Goal: Register for event/course: Sign up to attend an event or enroll in a course

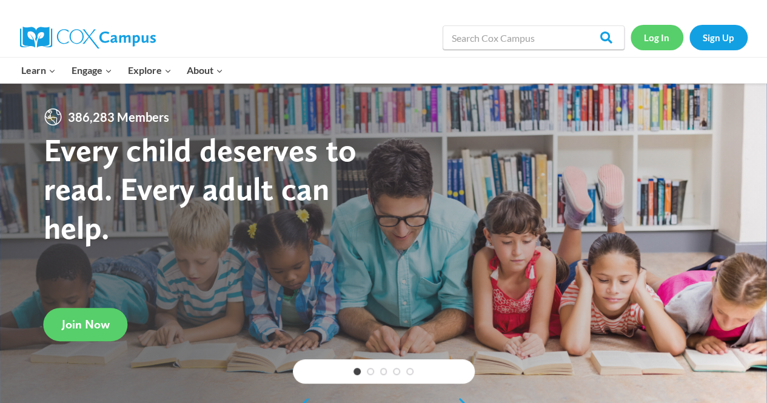
click at [659, 42] on link "Log In" at bounding box center [657, 37] width 53 height 25
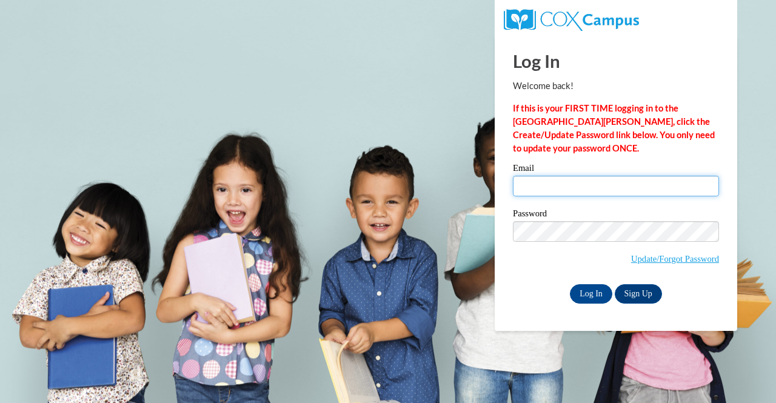
click at [607, 196] on input "Email" at bounding box center [616, 186] width 206 height 21
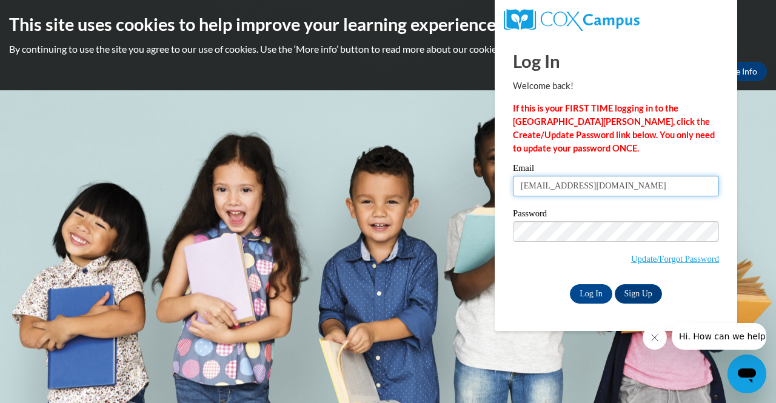
type input "blackmonangela61@gmail.com"
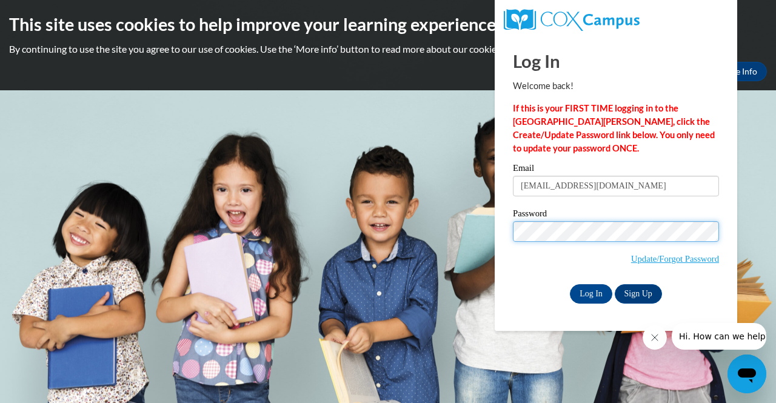
click at [570, 285] on input "Log In" at bounding box center [591, 294] width 42 height 19
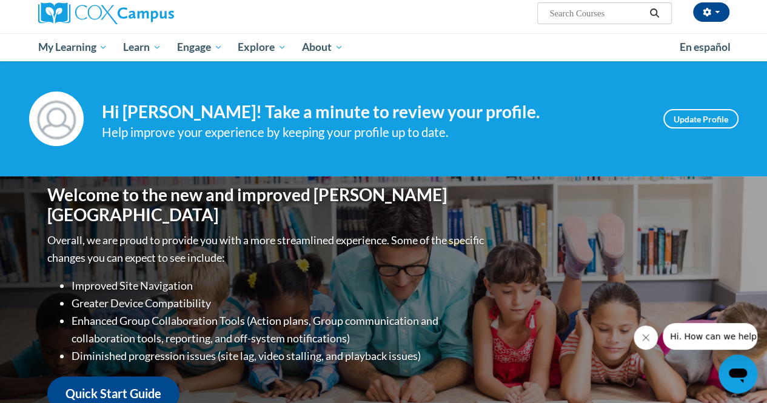
scroll to position [96, 0]
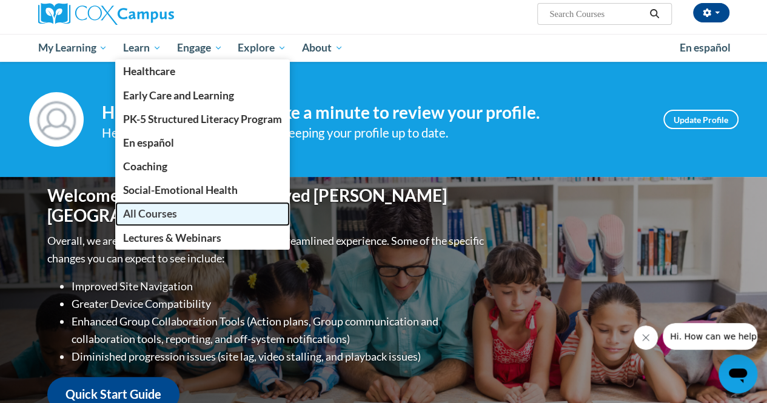
click at [168, 212] on span "All Courses" at bounding box center [150, 213] width 54 height 13
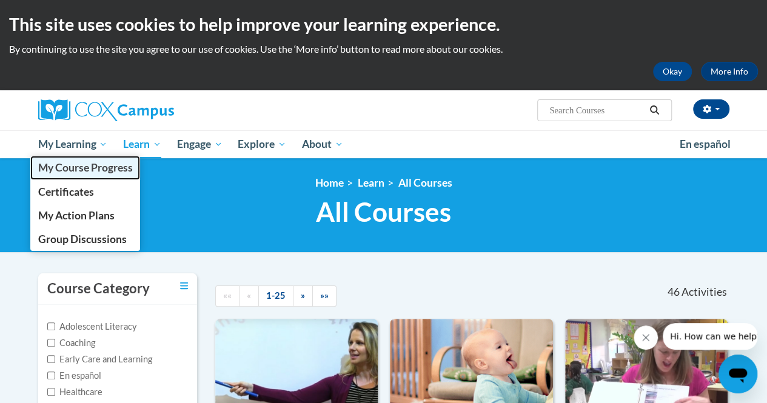
click at [64, 174] on span "My Course Progress" at bounding box center [85, 167] width 95 height 13
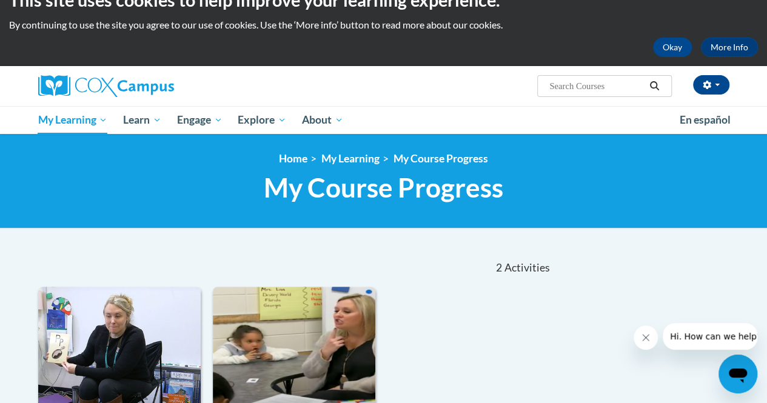
scroll to position [20, 0]
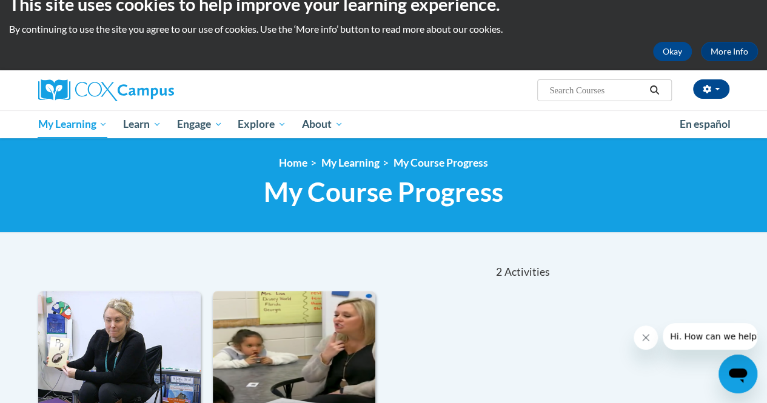
click at [570, 93] on input "Search..." at bounding box center [596, 90] width 97 height 15
type input "print"
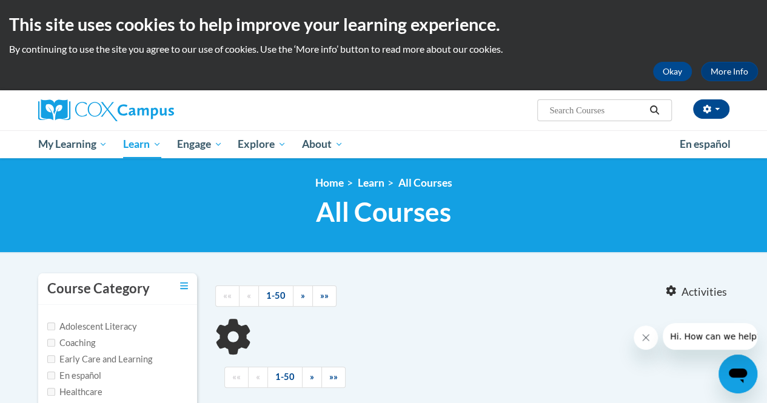
type input "print"
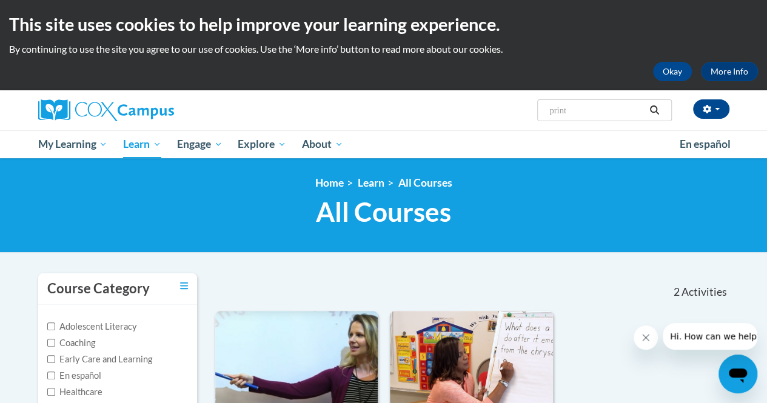
click at [584, 118] on span "Search Search... print" at bounding box center [604, 110] width 134 height 22
click at [582, 112] on input "print" at bounding box center [596, 110] width 97 height 15
drag, startPoint x: 595, startPoint y: 114, endPoint x: 505, endPoint y: 87, distance: 93.8
paste input "Early Literacy, Print Awareness, Phonological Awareness, and Alphabet Knowledge"
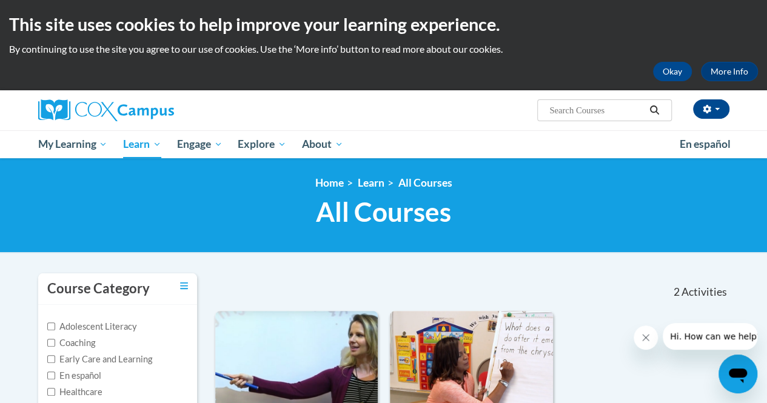
type input "Early Literacy, Print Awareness, Phonological Awareness, and Alphabet Knowledge"
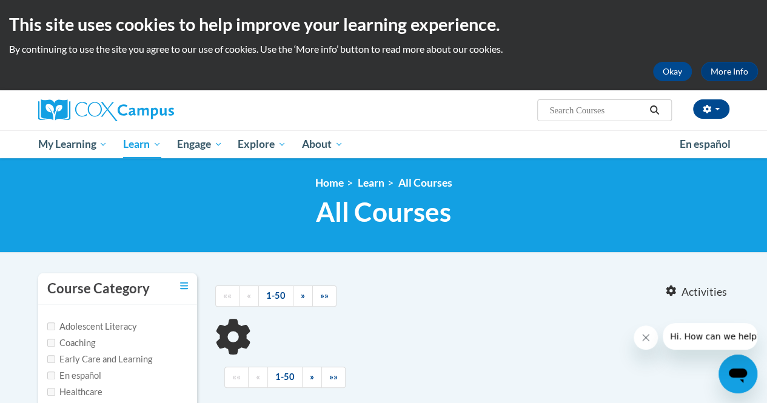
type input "Early Literacy, Print Awareness, Phonological Awareness, and Alphabet Knowledge"
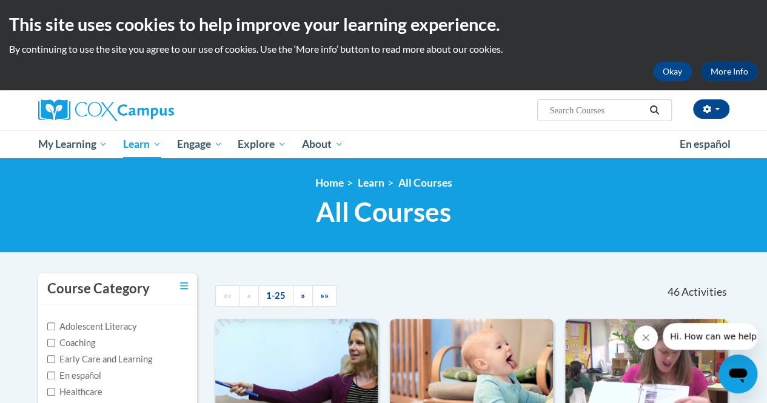
click at [560, 110] on input "Search..." at bounding box center [596, 110] width 97 height 15
type input "early literacy"
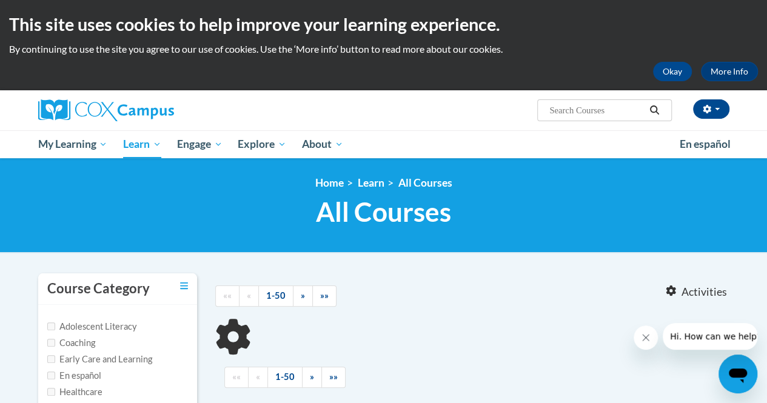
type input "early literacy"
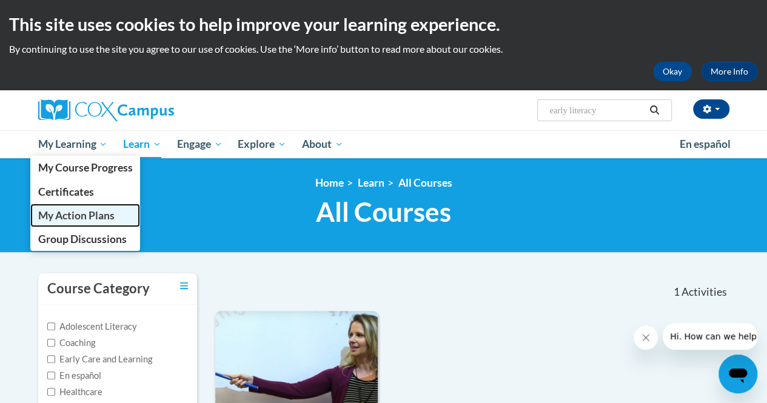
click at [90, 211] on span "My Action Plans" at bounding box center [76, 215] width 76 height 13
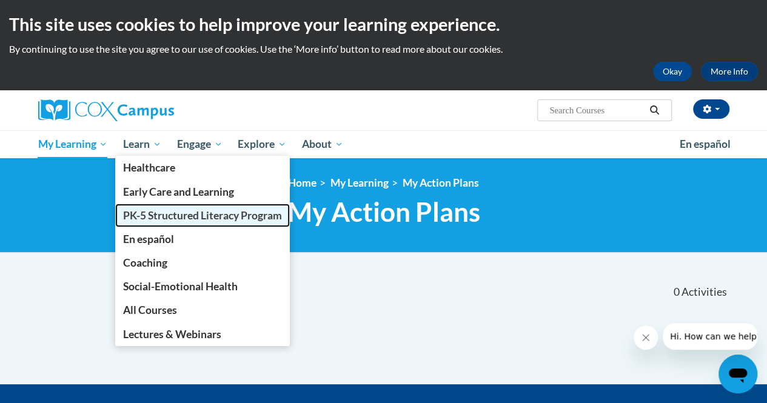
click at [169, 214] on span "PK-5 Structured Literacy Program" at bounding box center [202, 215] width 159 height 13
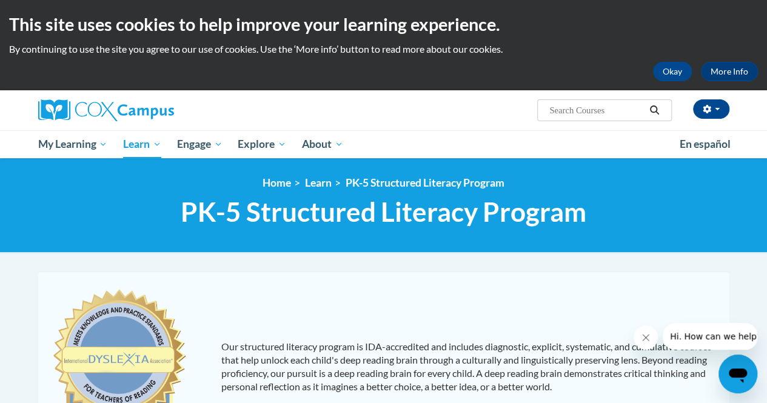
click at [583, 121] on span "Search Search..." at bounding box center [604, 110] width 134 height 22
click at [581, 120] on span "Search Search..." at bounding box center [604, 110] width 134 height 22
click at [579, 113] on input "Search..." at bounding box center [596, 110] width 97 height 15
type input "early literacy, print awareness"
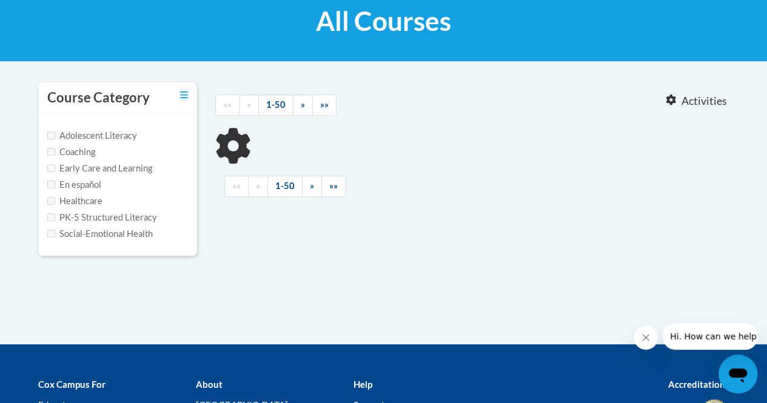
type input "early literacy, print awareness"
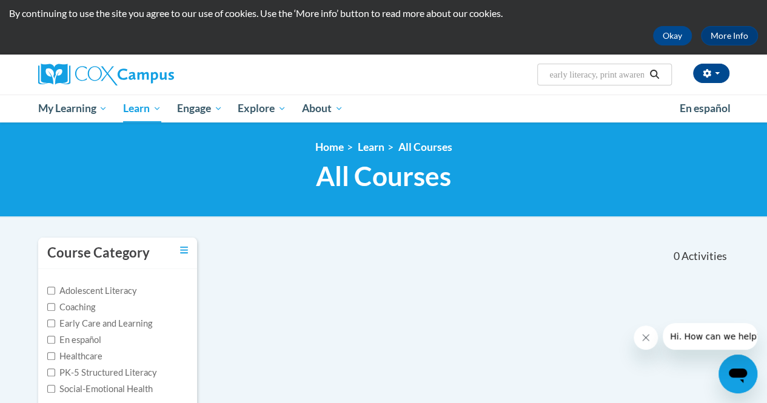
scroll to position [35, 0]
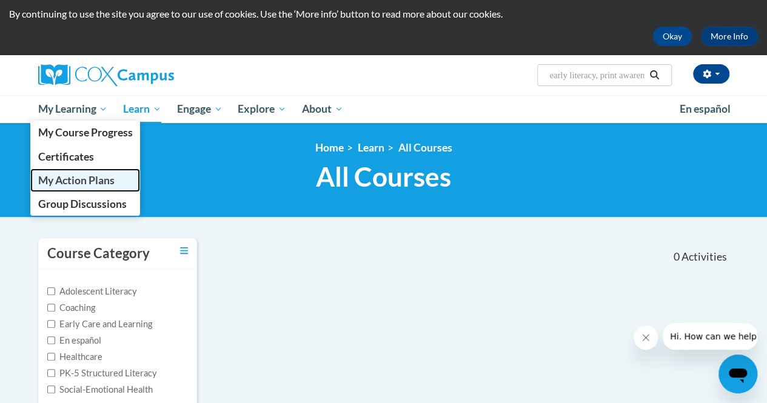
click at [106, 180] on span "My Action Plans" at bounding box center [76, 180] width 76 height 13
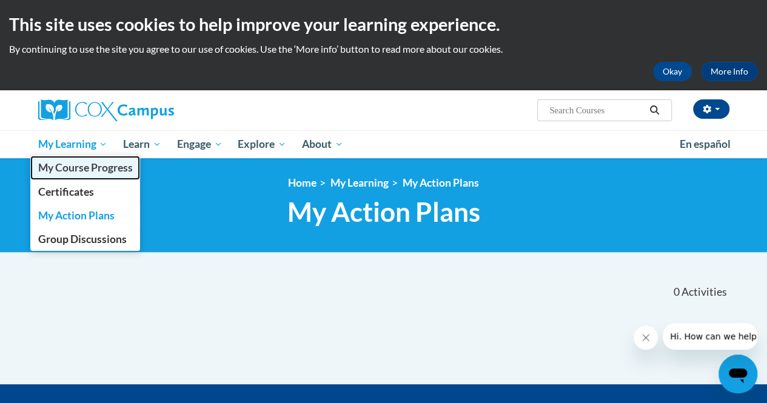
click at [90, 170] on span "My Course Progress" at bounding box center [85, 167] width 95 height 13
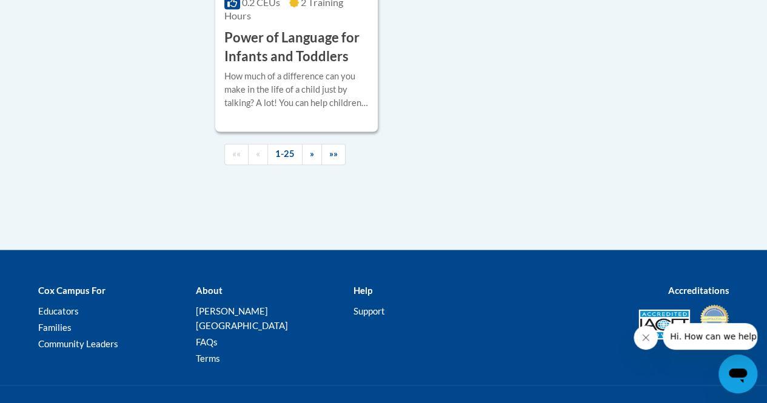
scroll to position [3258, 0]
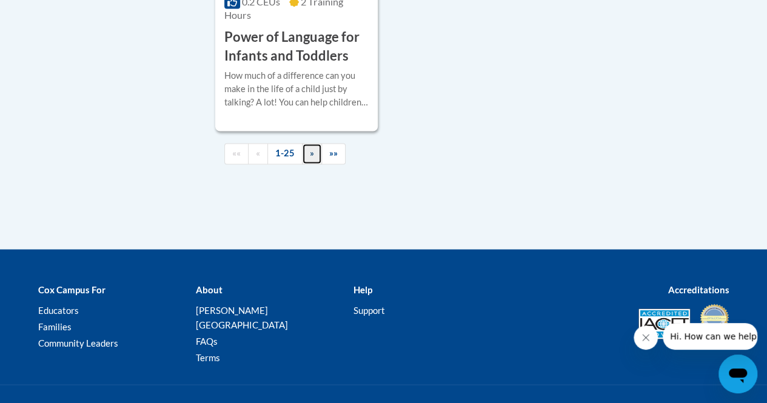
click at [303, 143] on link "»" at bounding box center [312, 153] width 20 height 21
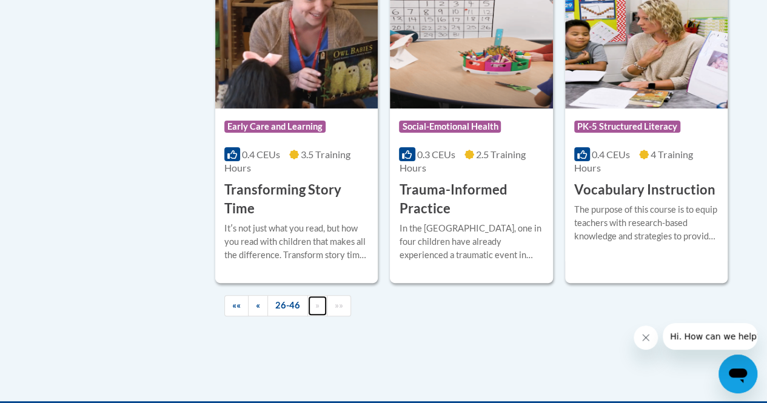
scroll to position [2504, 0]
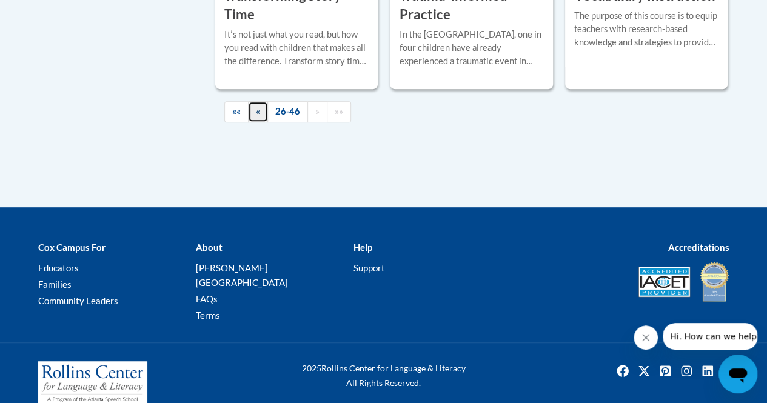
click at [255, 112] on link "«" at bounding box center [258, 111] width 20 height 21
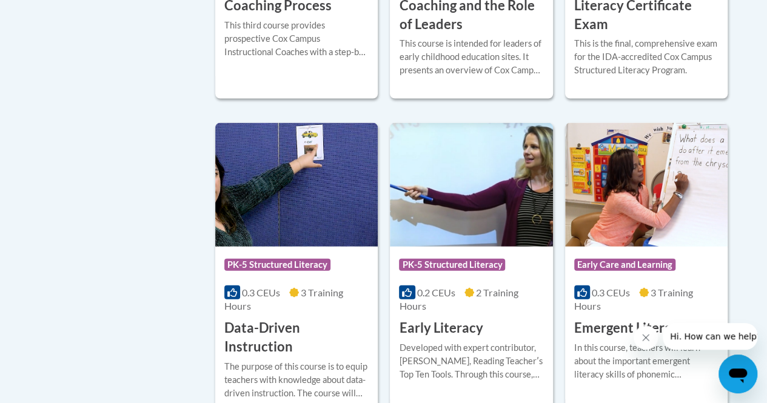
scroll to position [1277, 0]
click at [495, 297] on span "2 Training Hours" at bounding box center [458, 299] width 119 height 25
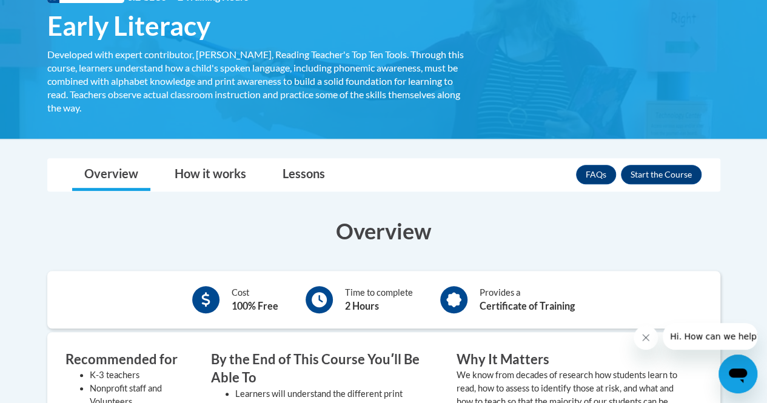
scroll to position [206, 0]
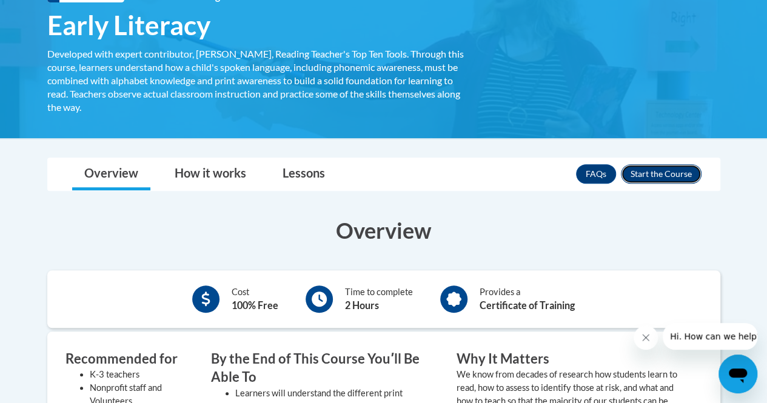
click at [644, 177] on button "Enroll" at bounding box center [661, 173] width 81 height 19
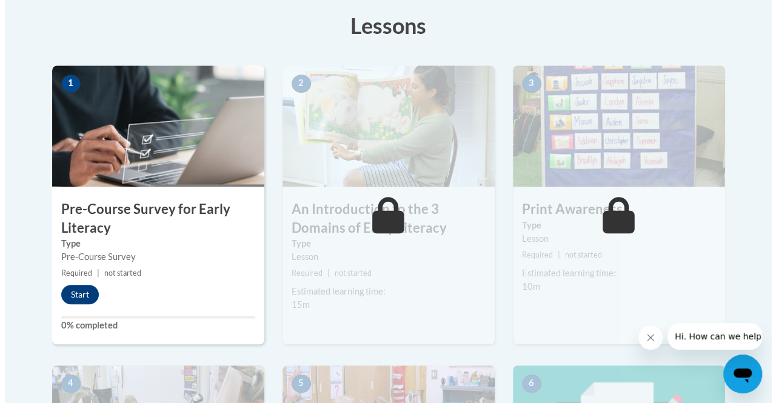
scroll to position [342, 0]
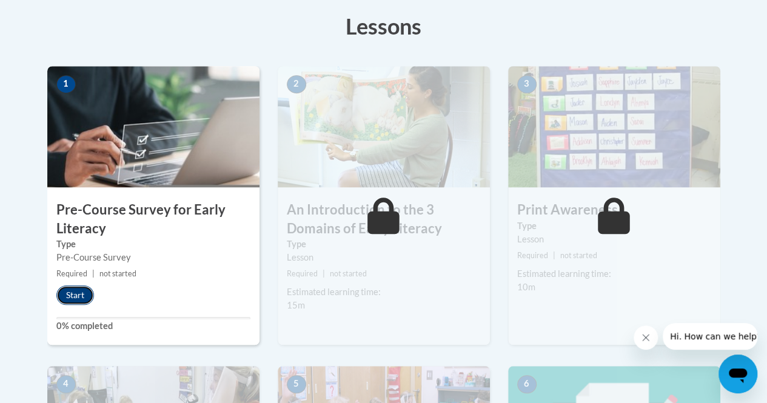
click at [78, 296] on button "Start" at bounding box center [75, 295] width 38 height 19
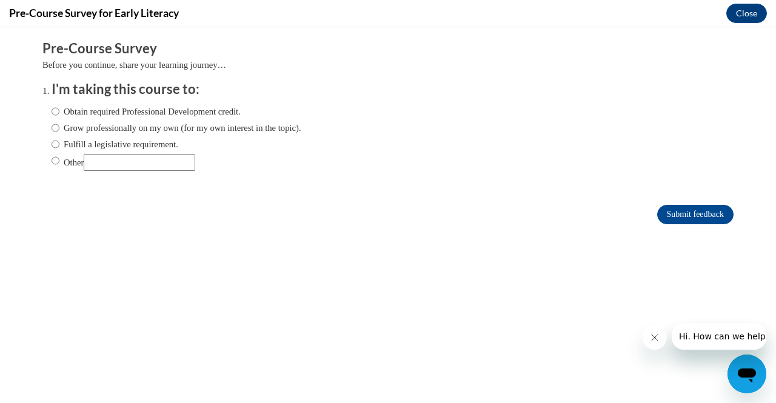
scroll to position [0, 0]
click at [93, 124] on label "Grow professionally on my own (for my own interest in the topic)." at bounding box center [177, 127] width 250 height 13
click at [59, 124] on input "Grow professionally on my own (for my own interest in the topic)." at bounding box center [56, 127] width 8 height 13
radio input "true"
click at [689, 223] on input "Submit feedback" at bounding box center [696, 214] width 76 height 19
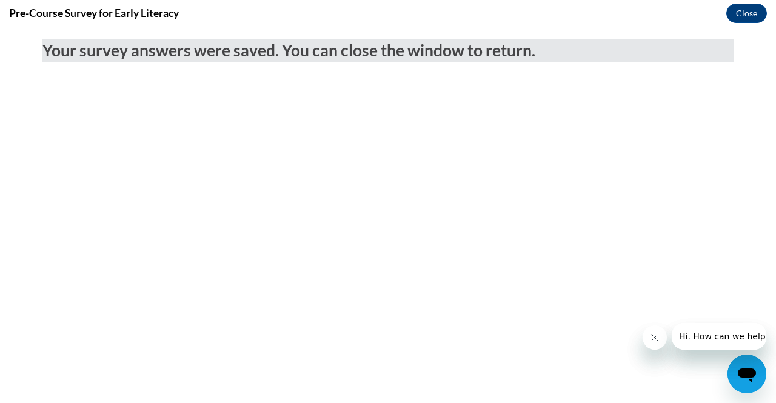
click at [741, 25] on div "Pre-Course Survey for Early Literacy Close" at bounding box center [388, 13] width 776 height 27
click at [745, 15] on button "Close" at bounding box center [747, 13] width 41 height 19
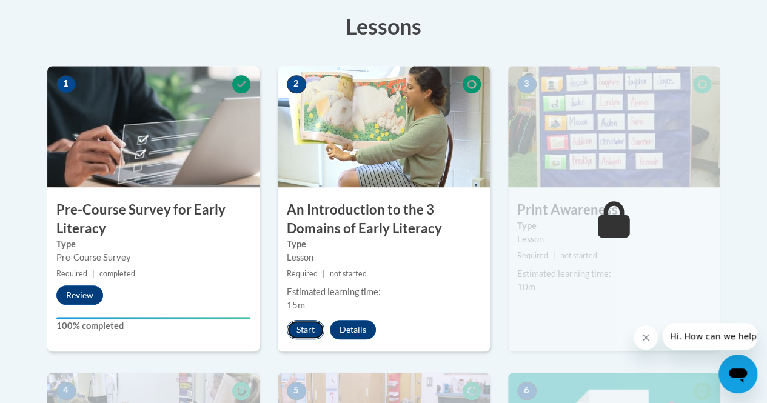
click at [306, 327] on button "Start" at bounding box center [306, 329] width 38 height 19
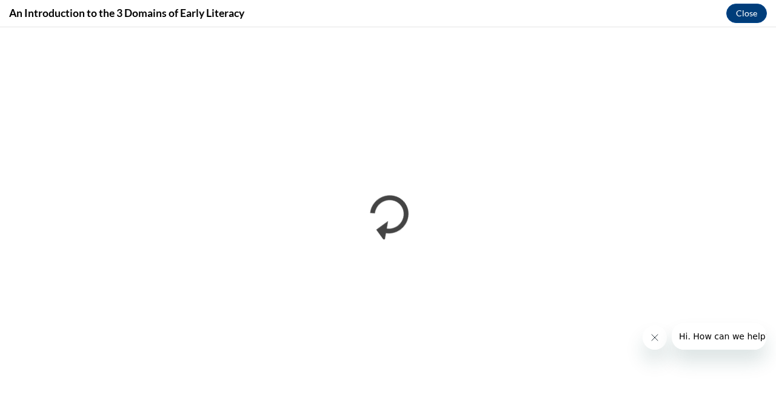
click at [651, 337] on icon "Close message from company" at bounding box center [655, 338] width 10 height 10
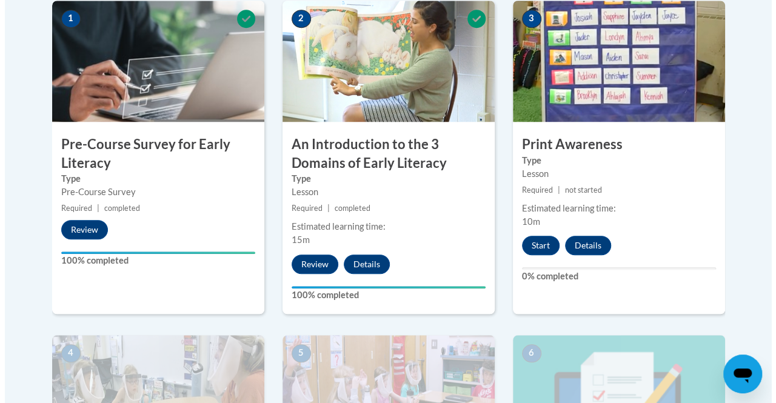
scroll to position [433, 0]
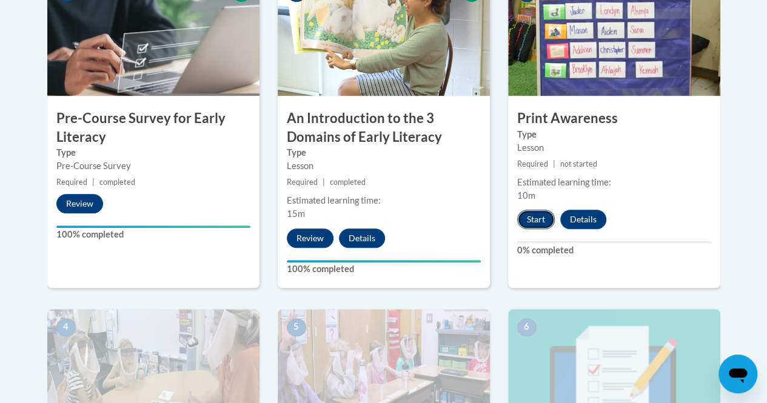
click at [533, 210] on button "Start" at bounding box center [536, 219] width 38 height 19
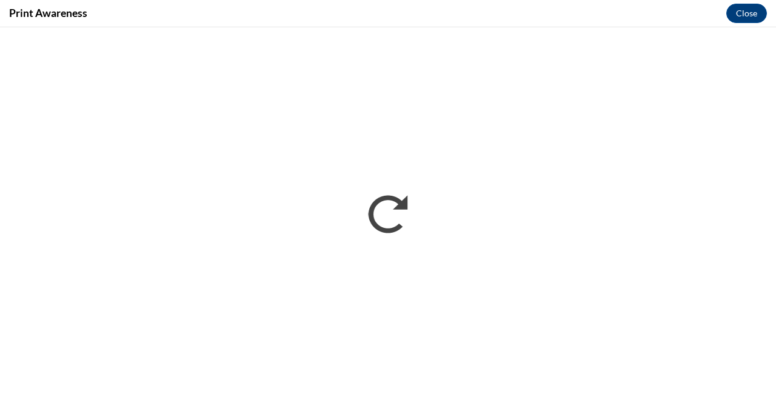
scroll to position [0, 0]
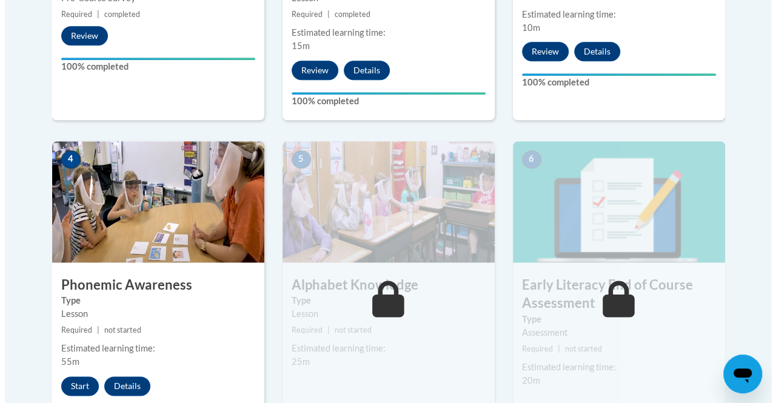
scroll to position [602, 0]
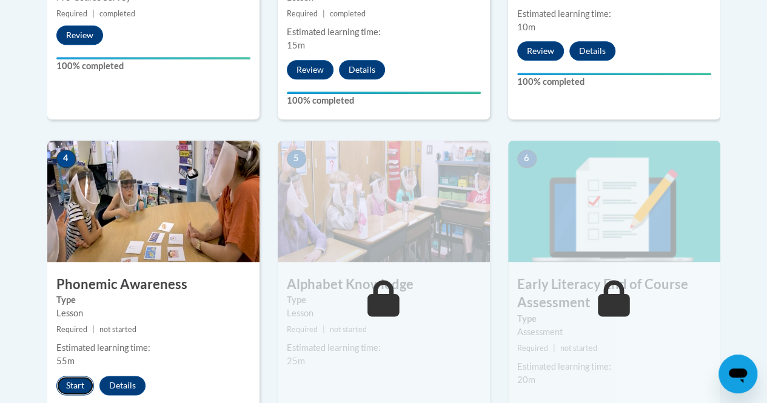
click at [70, 382] on button "Start" at bounding box center [75, 385] width 38 height 19
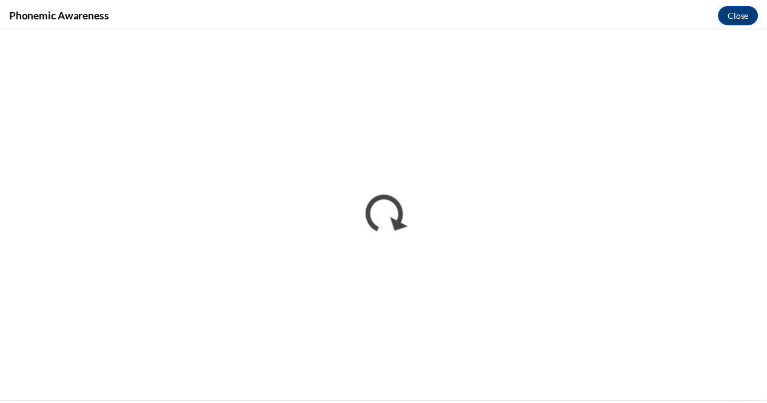
scroll to position [0, 0]
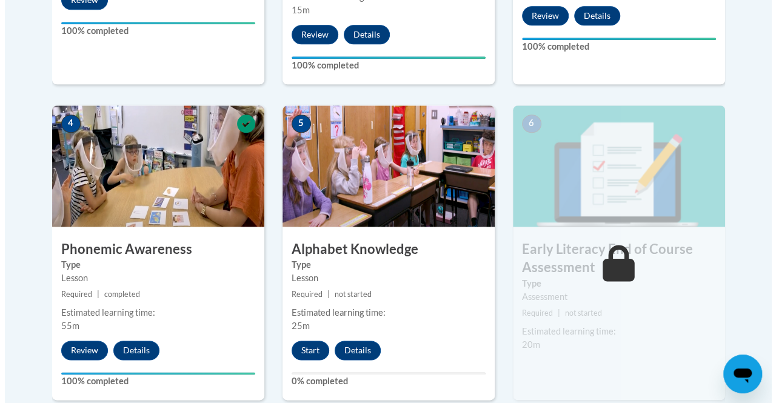
scroll to position [639, 0]
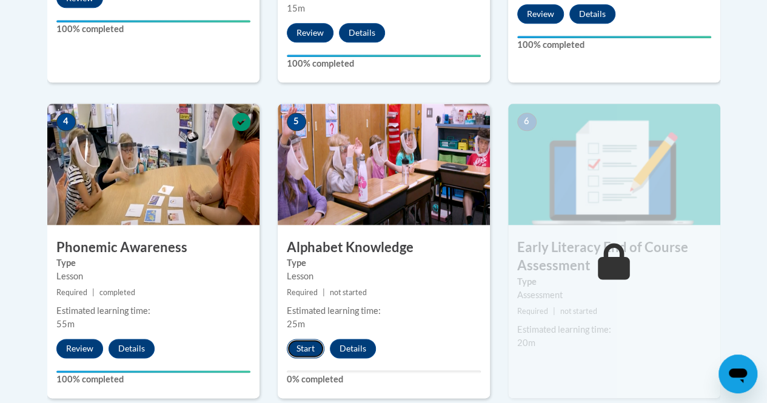
click at [305, 354] on button "Start" at bounding box center [306, 348] width 38 height 19
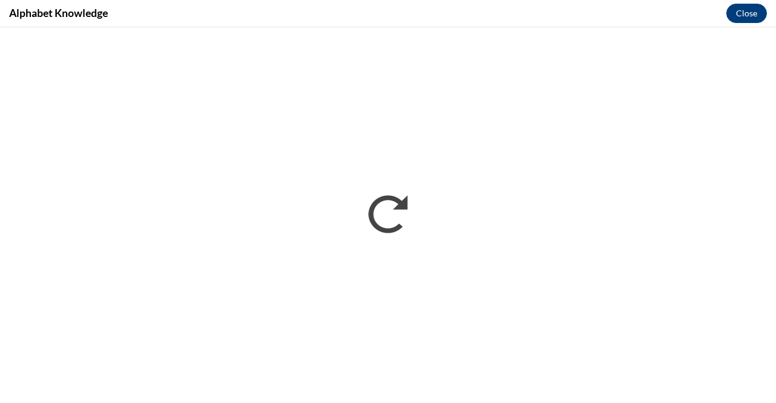
scroll to position [0, 0]
